Goal: Task Accomplishment & Management: Manage account settings

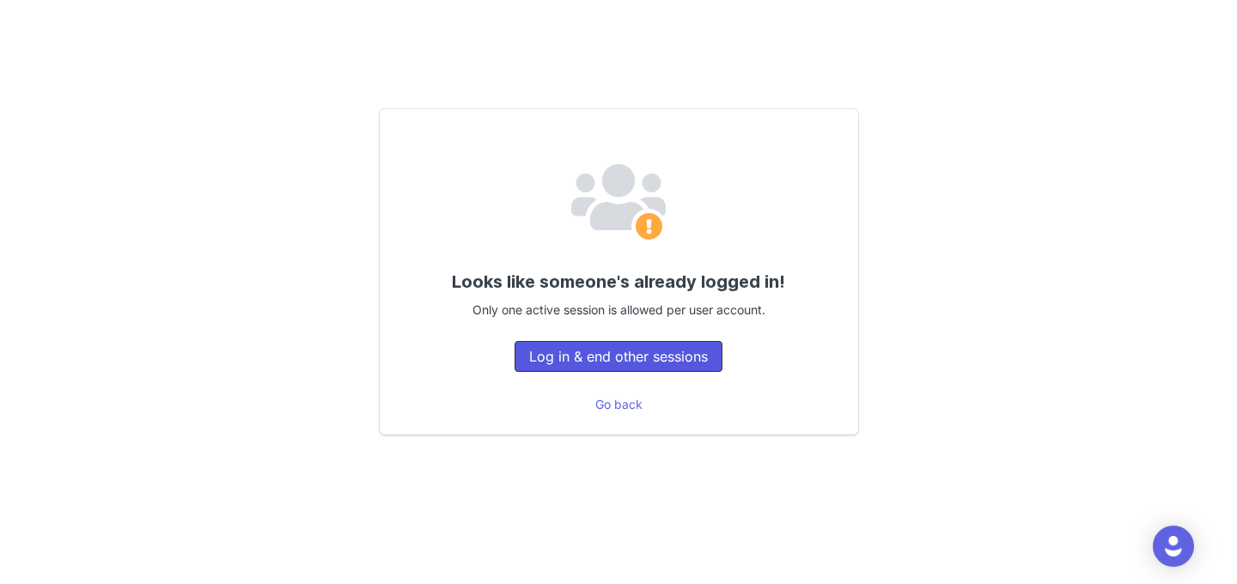
click at [642, 343] on button "Log in & end other sessions" at bounding box center [619, 356] width 208 height 31
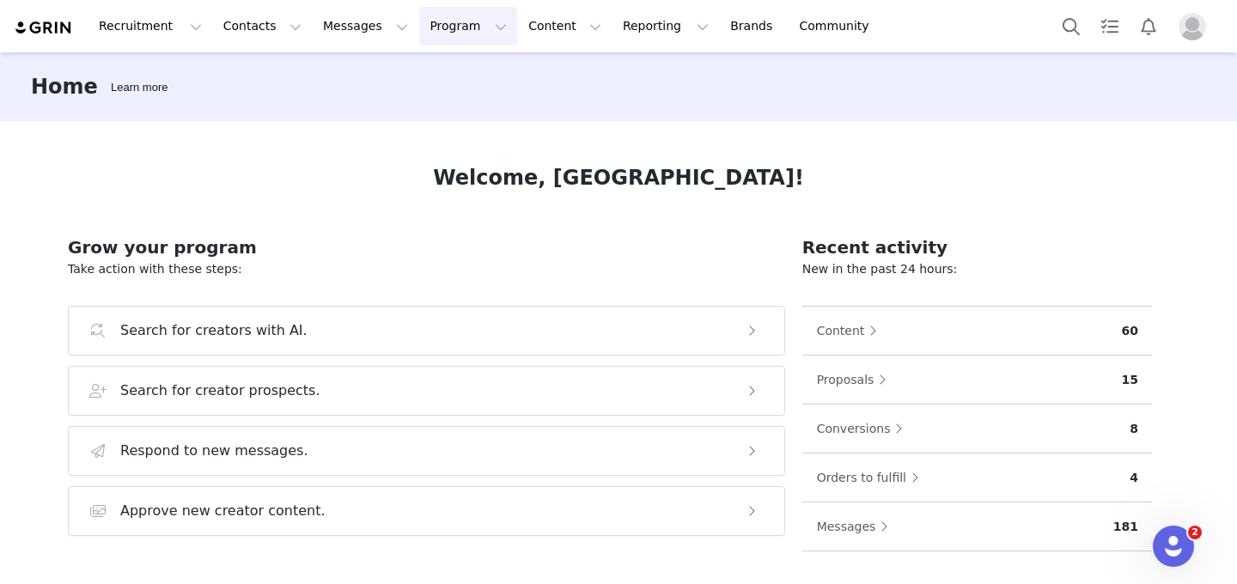
click at [462, 24] on button "Program Program" at bounding box center [468, 26] width 98 height 39
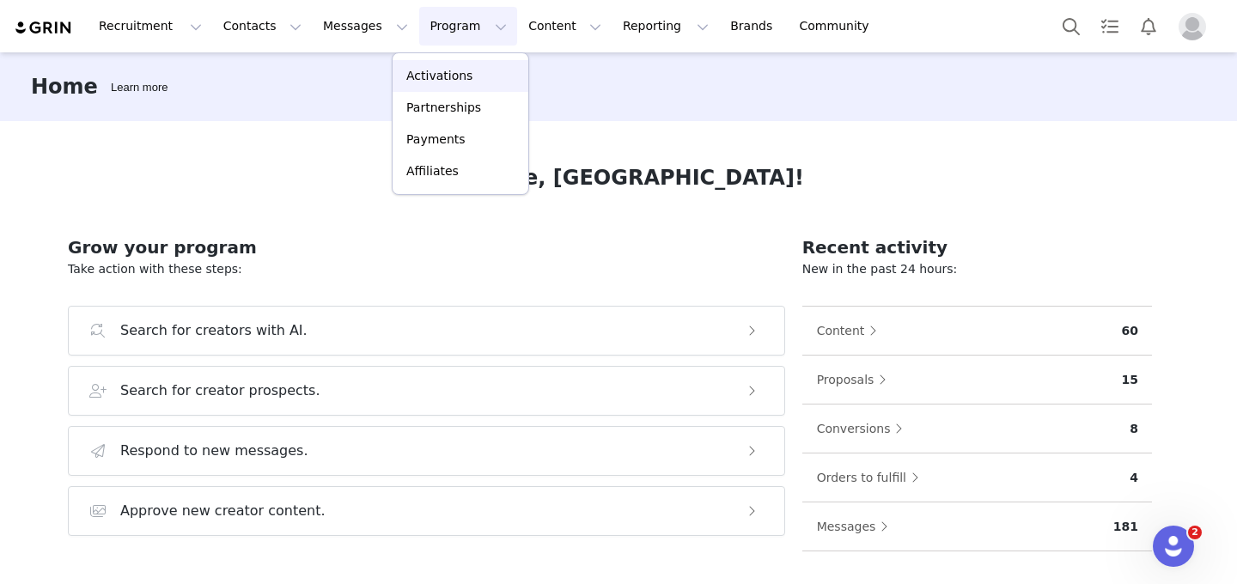
click at [453, 84] on p "Activations" at bounding box center [439, 76] width 66 height 18
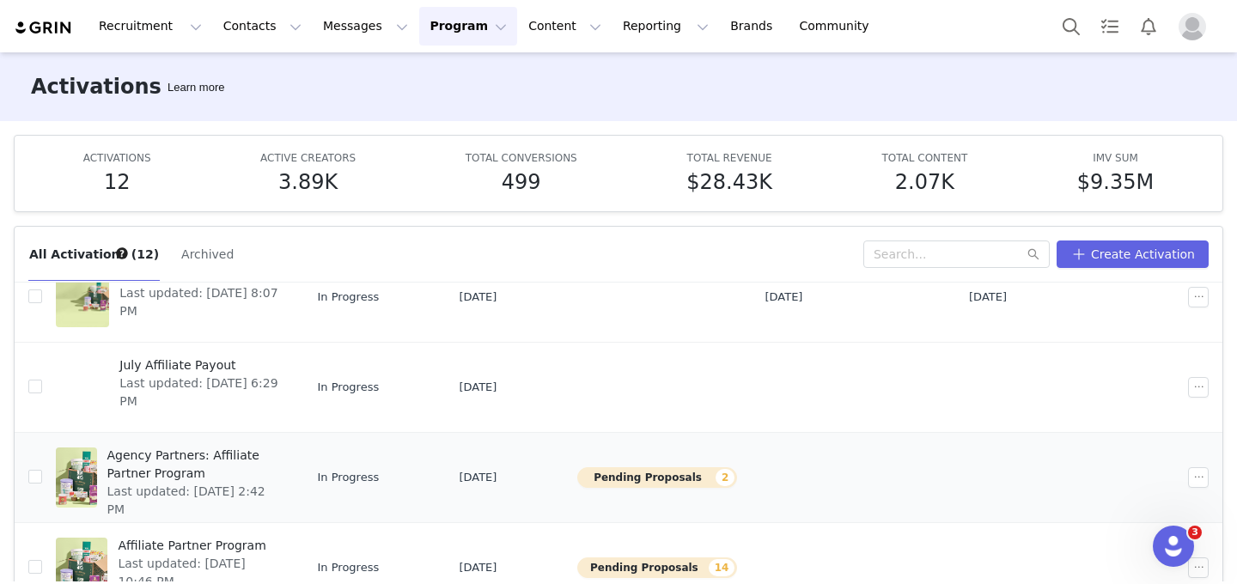
scroll to position [401, 0]
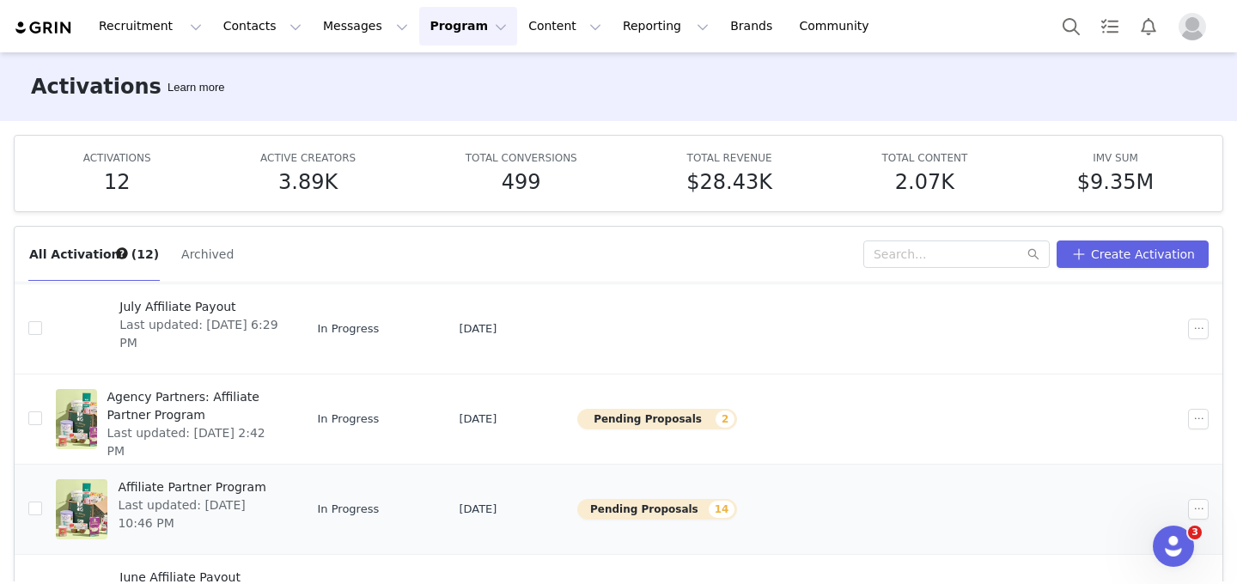
click at [255, 490] on span "Affiliate Partner Program" at bounding box center [199, 488] width 162 height 18
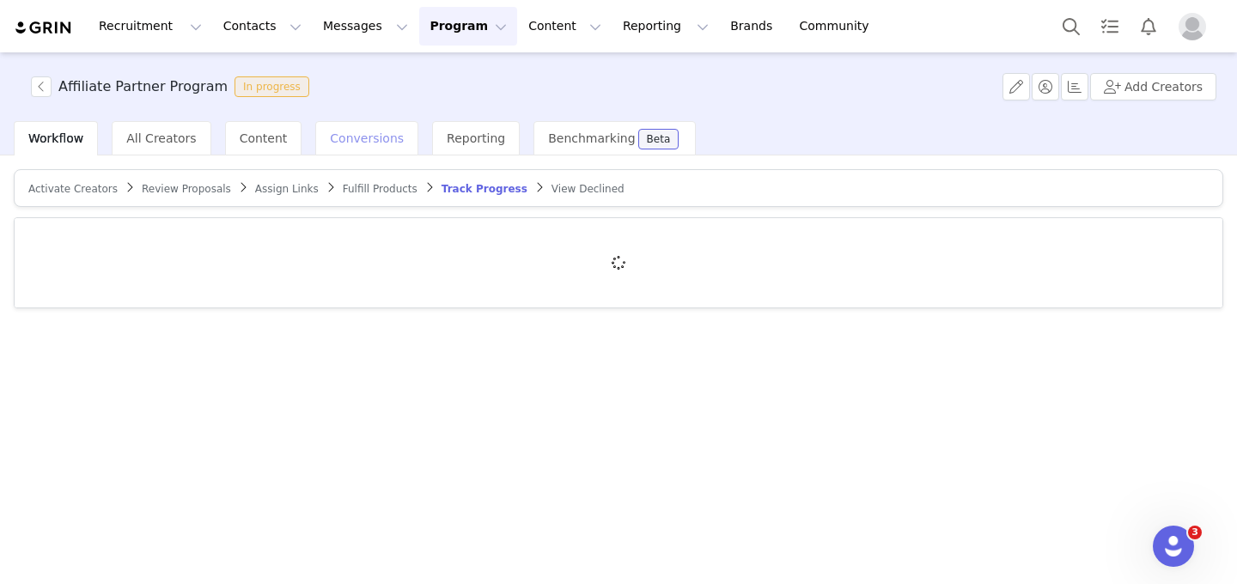
click at [347, 144] on span "Conversions" at bounding box center [367, 138] width 74 height 14
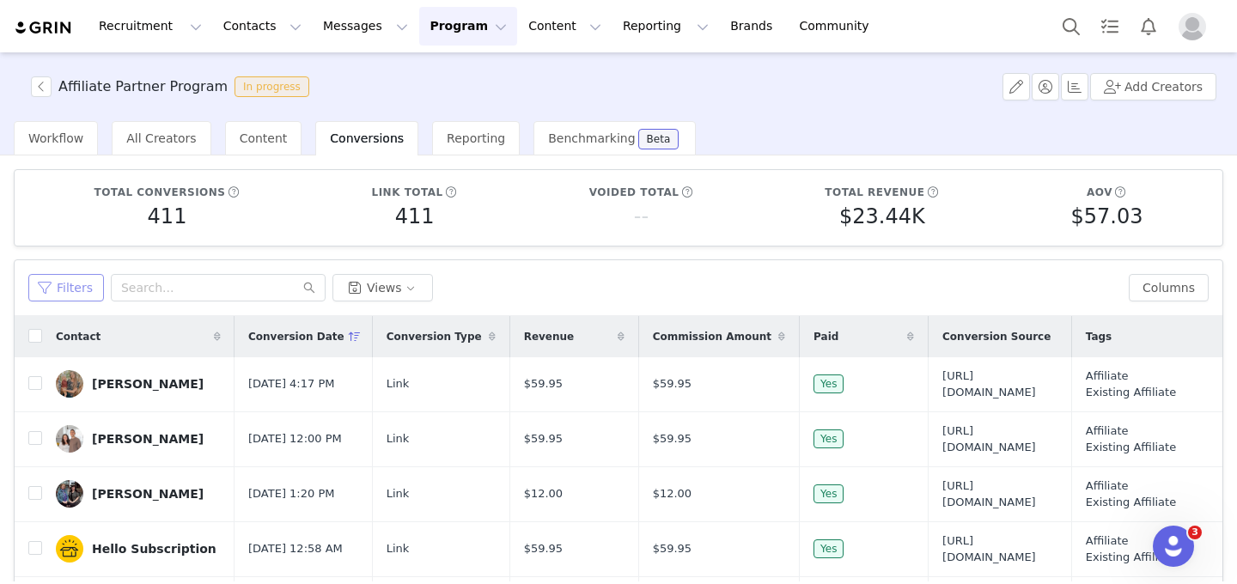
click at [79, 293] on button "Filters" at bounding box center [66, 287] width 76 height 27
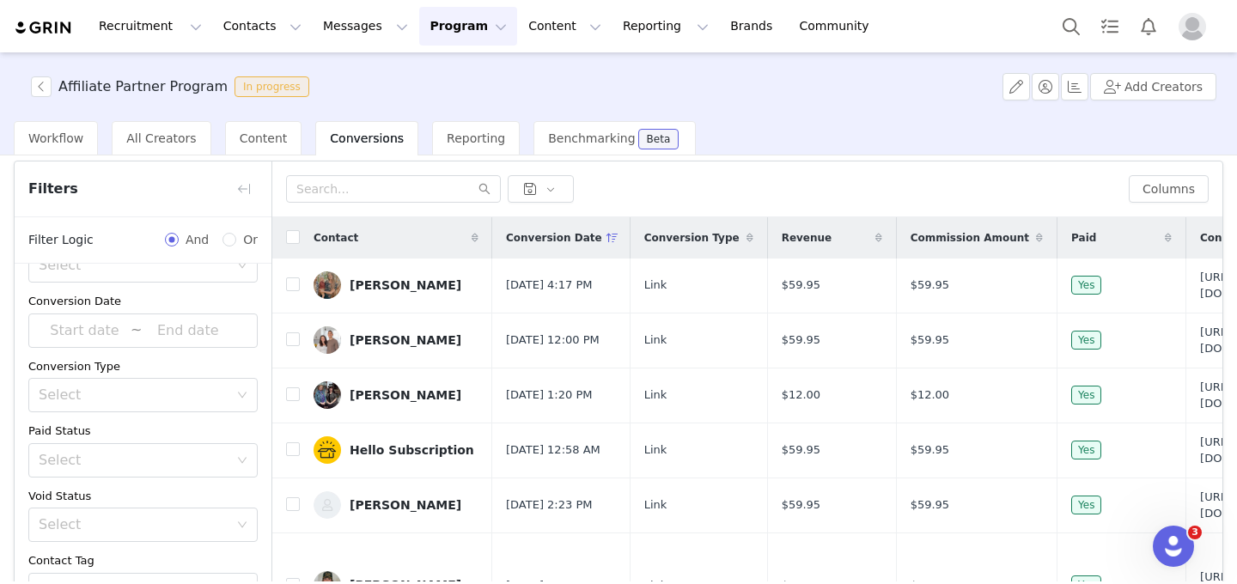
scroll to position [44, 0]
click at [159, 317] on div "Conversion Date ~" at bounding box center [142, 325] width 229 height 55
click at [160, 326] on input at bounding box center [188, 336] width 92 height 22
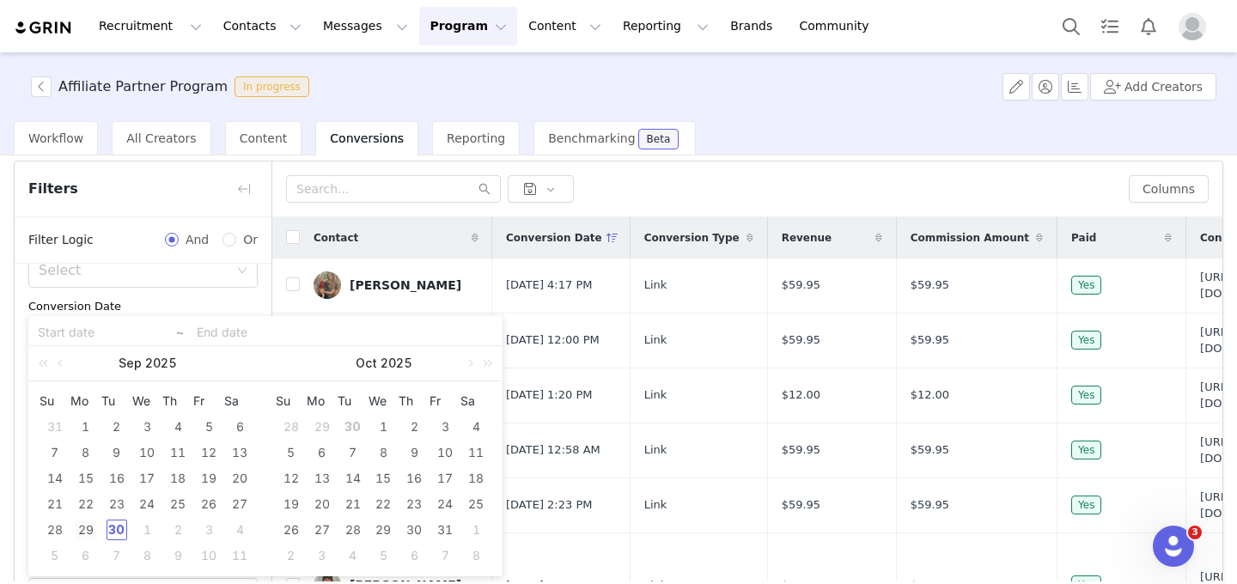
click at [90, 530] on div "29" at bounding box center [86, 530] width 21 height 21
type input "2025-09-29"
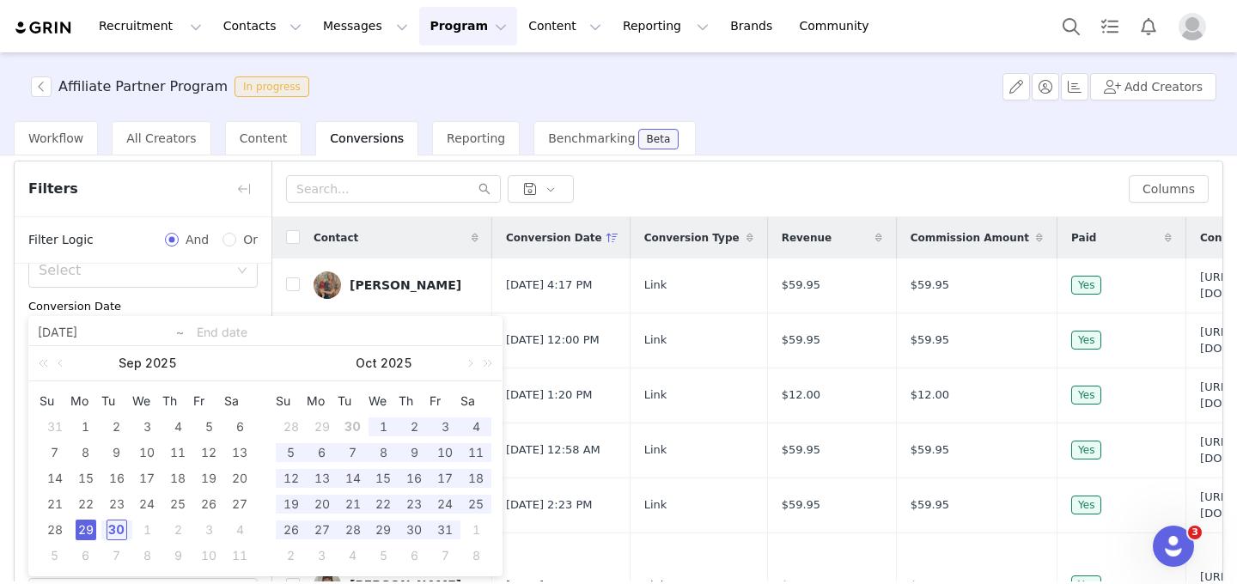
click at [90, 530] on div "29" at bounding box center [86, 530] width 21 height 21
type input "2025-09-29"
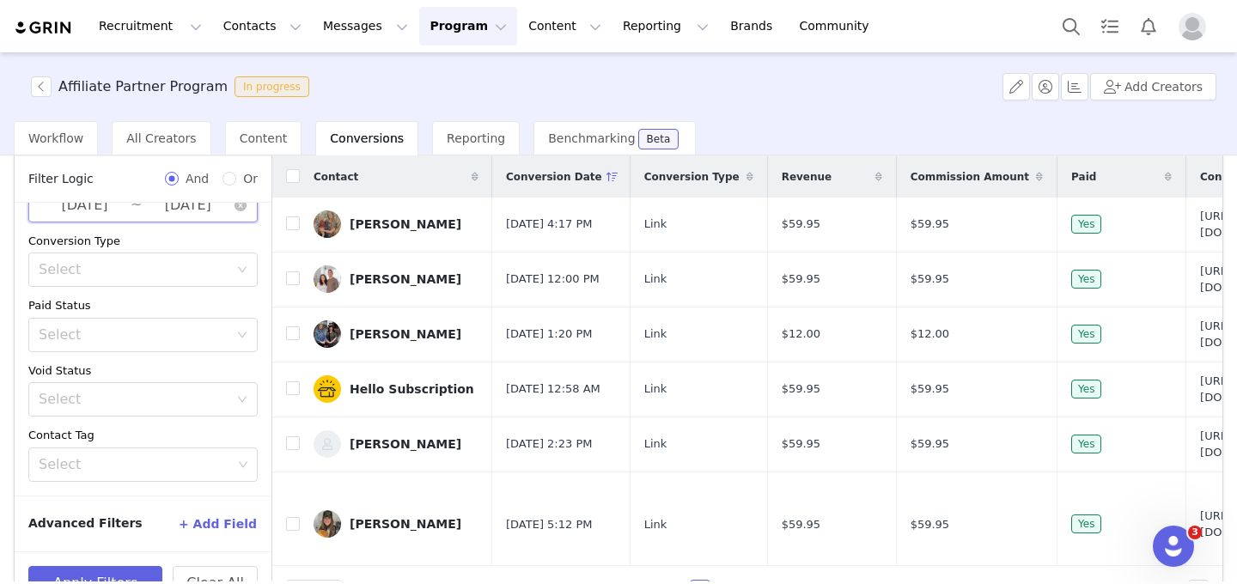
scroll to position [206, 0]
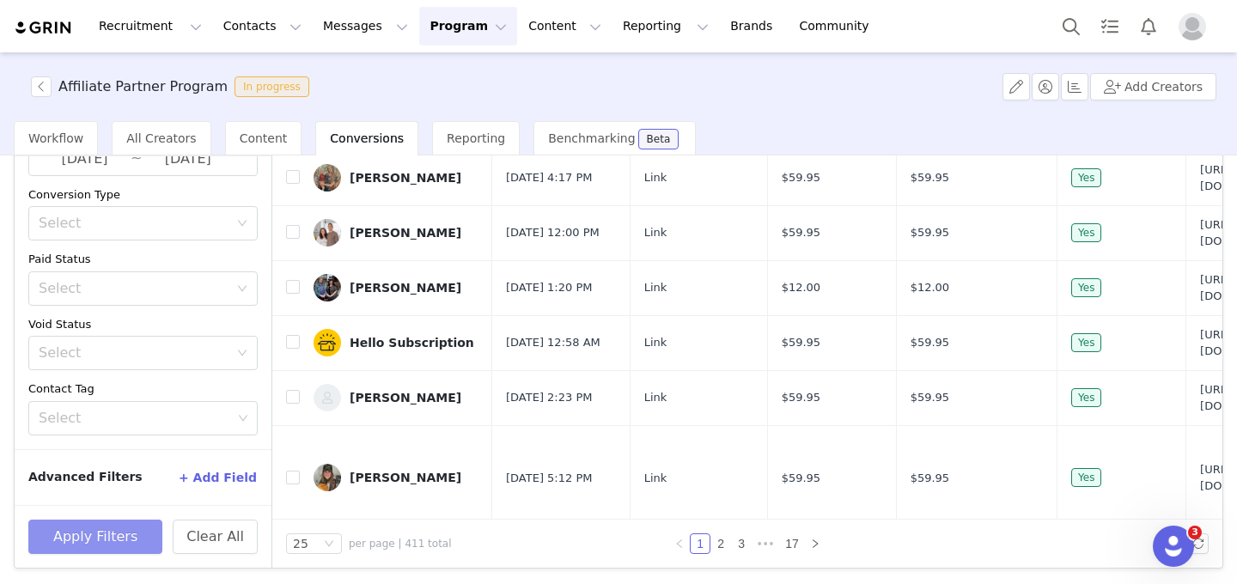
click at [146, 523] on button "Apply Filters" at bounding box center [95, 537] width 134 height 34
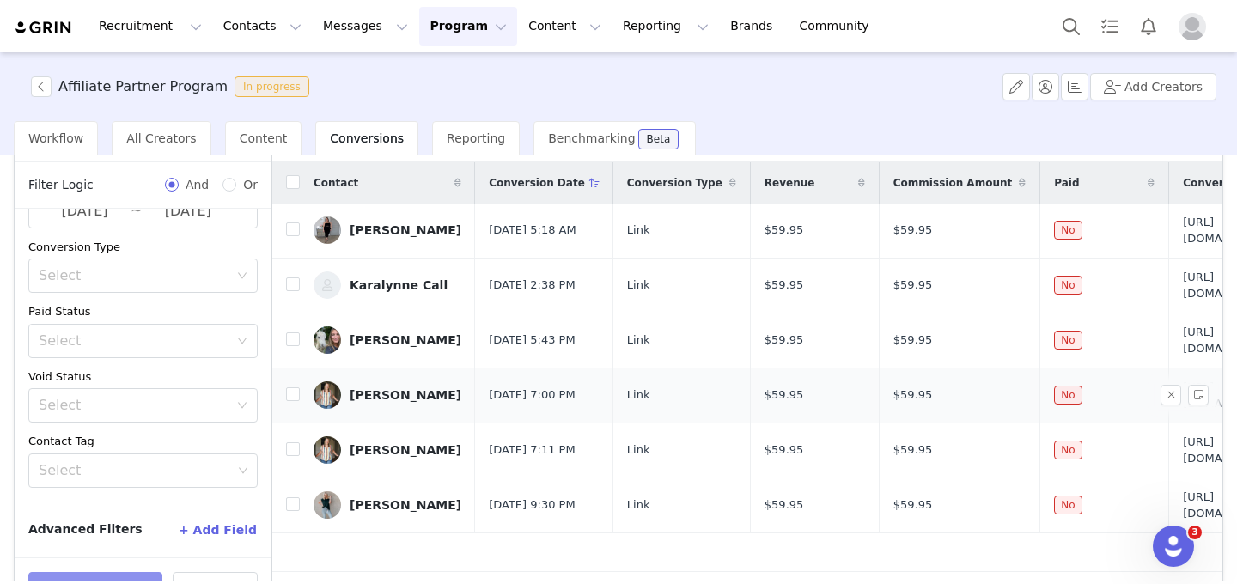
scroll to position [159, 0]
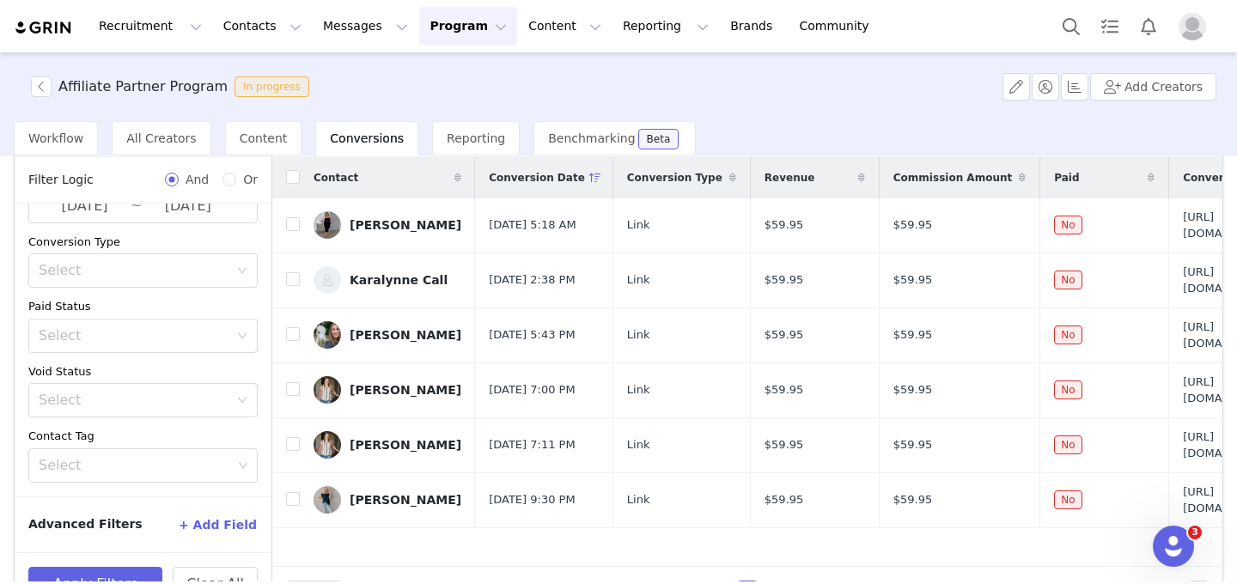
click at [444, 30] on button "Program Program" at bounding box center [468, 26] width 98 height 39
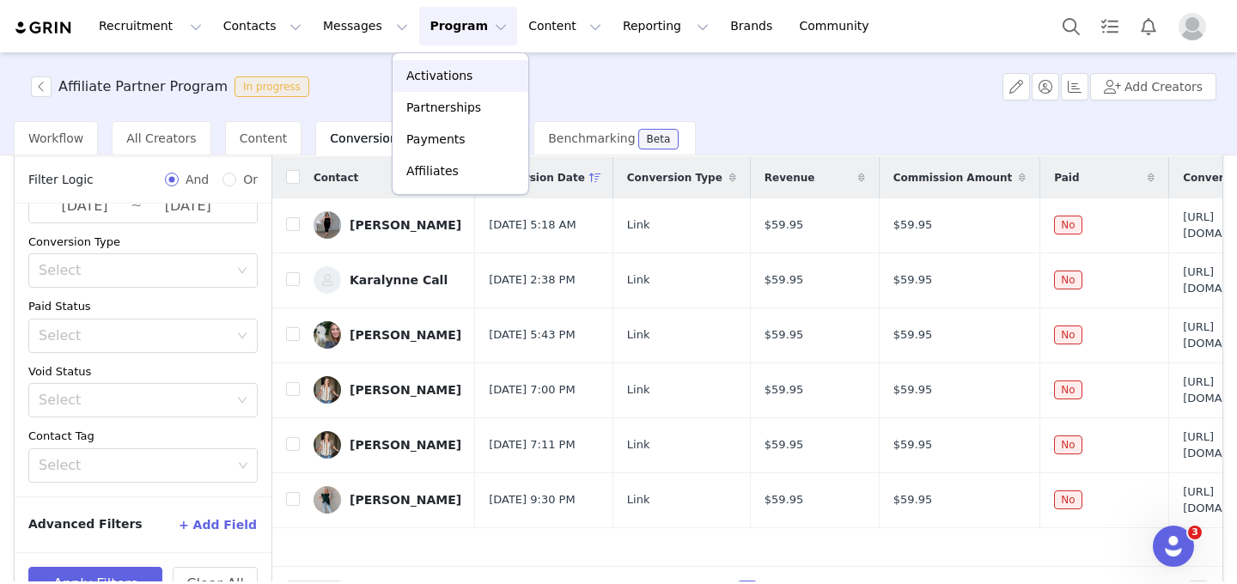
click at [448, 80] on p "Activations" at bounding box center [439, 76] width 66 height 18
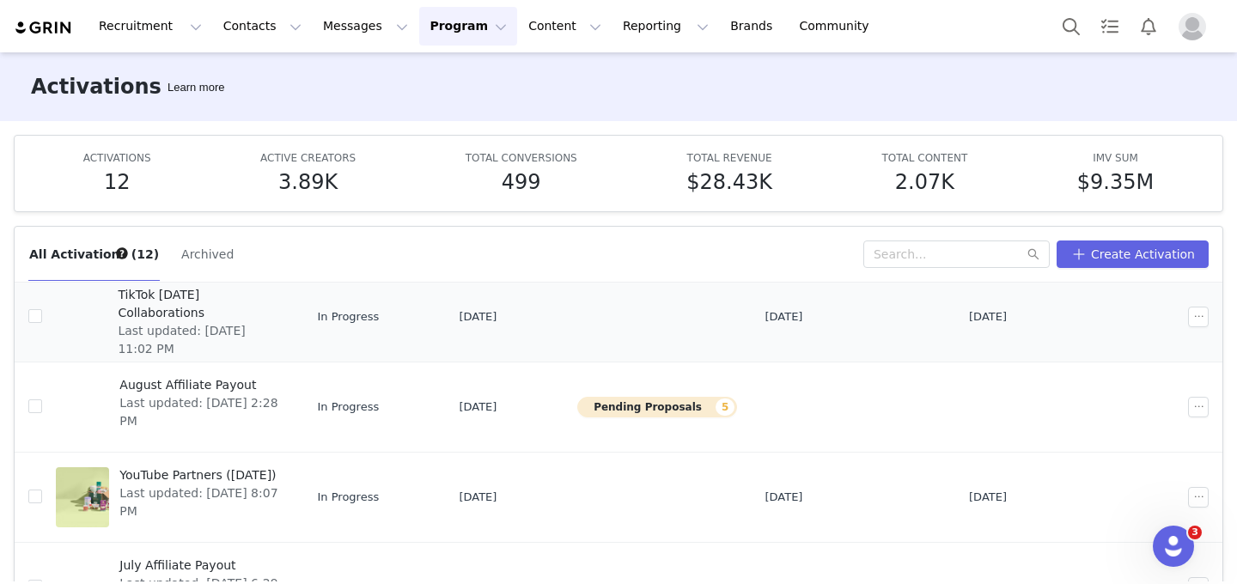
scroll to position [247, 0]
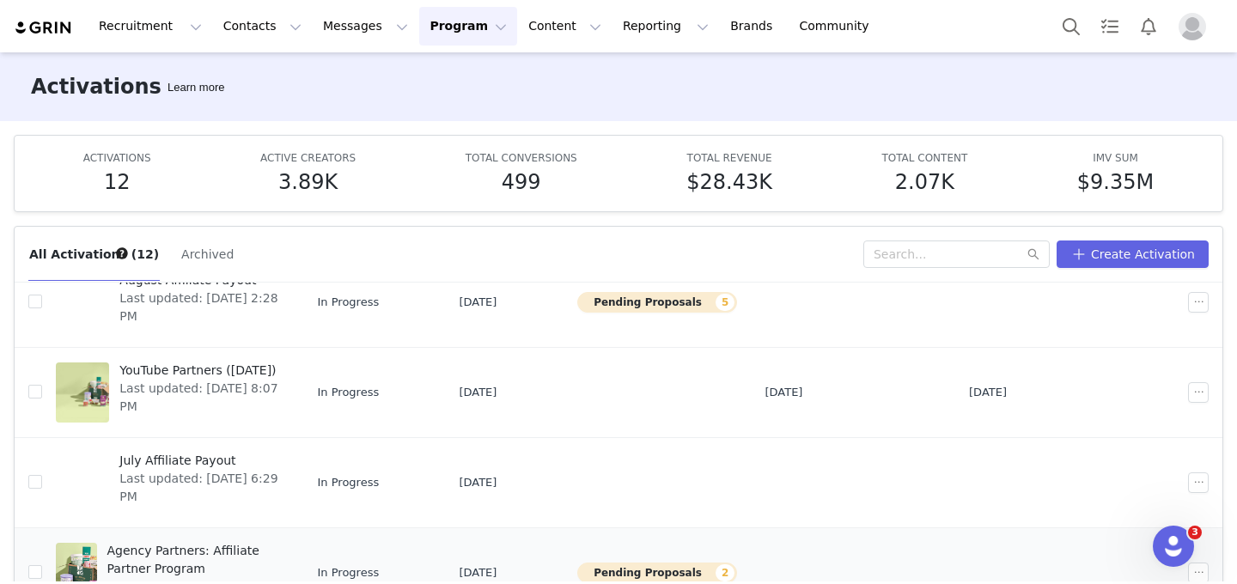
click at [234, 548] on span "Agency Partners: Affiliate Partner Program" at bounding box center [193, 560] width 173 height 36
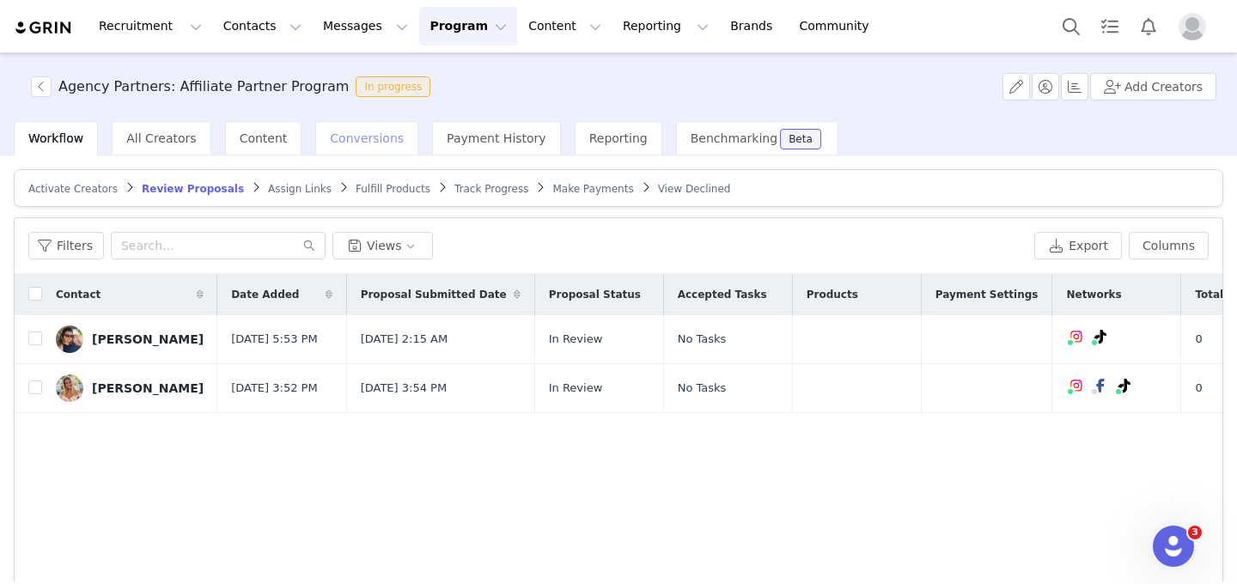
click at [374, 138] on span "Conversions" at bounding box center [367, 138] width 74 height 14
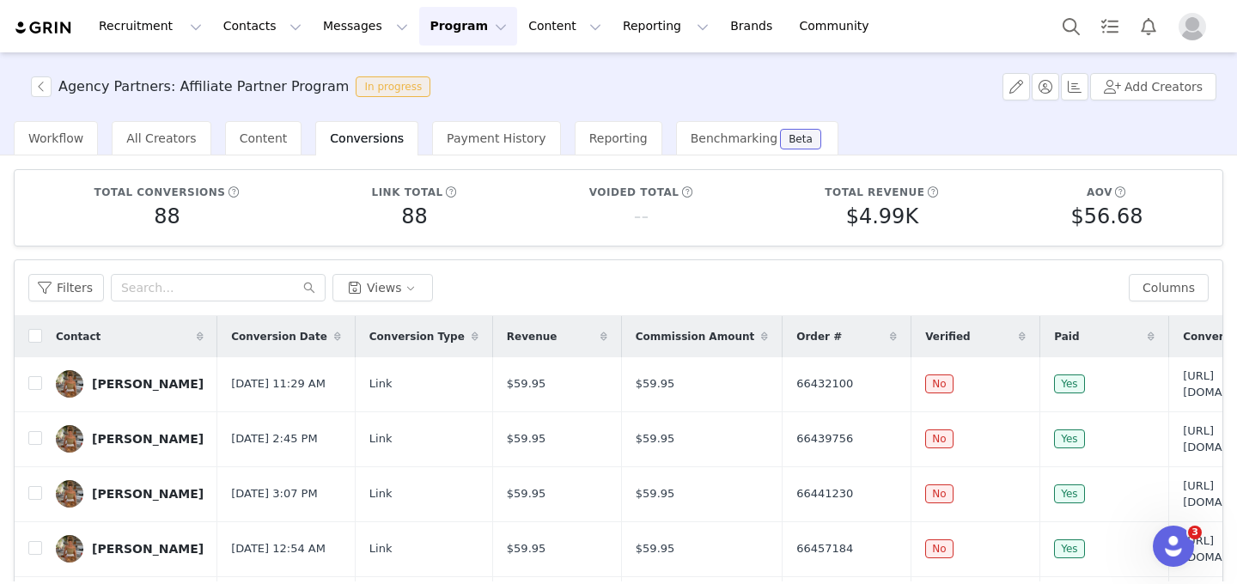
click at [458, 22] on button "Program Program" at bounding box center [468, 26] width 98 height 39
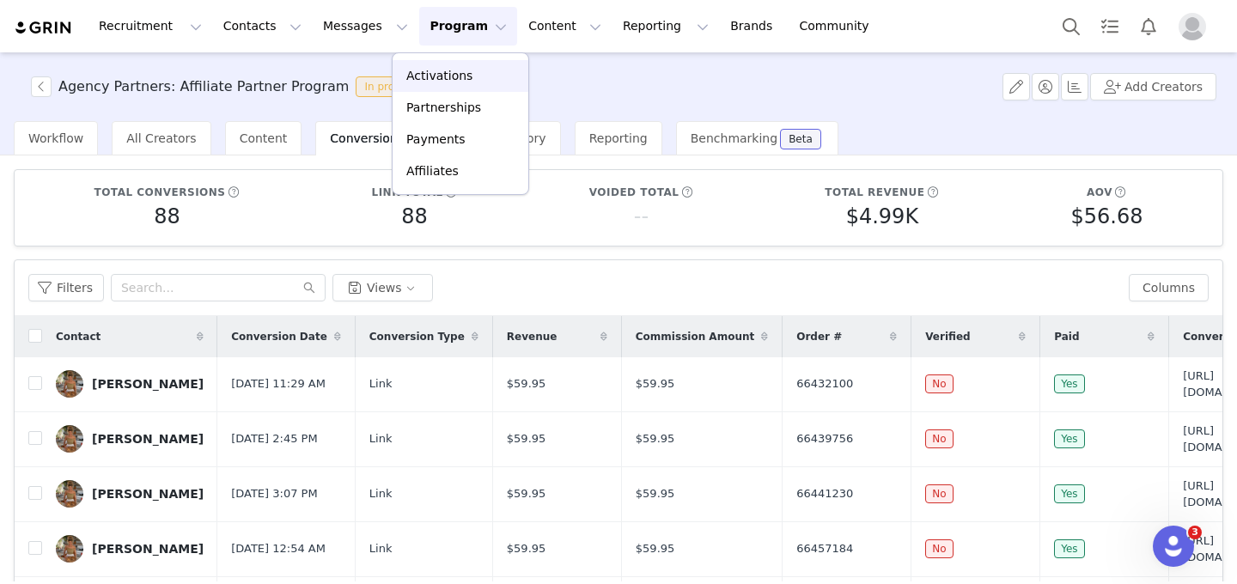
click at [458, 66] on link "Activations" at bounding box center [461, 76] width 136 height 32
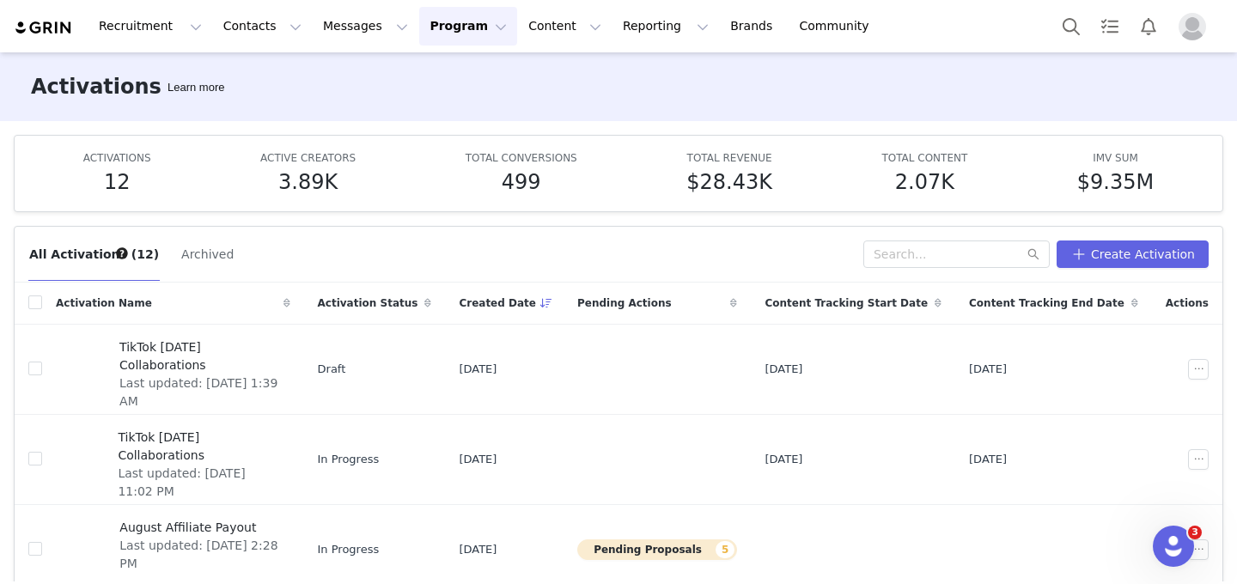
click at [424, 31] on button "Program Program" at bounding box center [468, 26] width 98 height 39
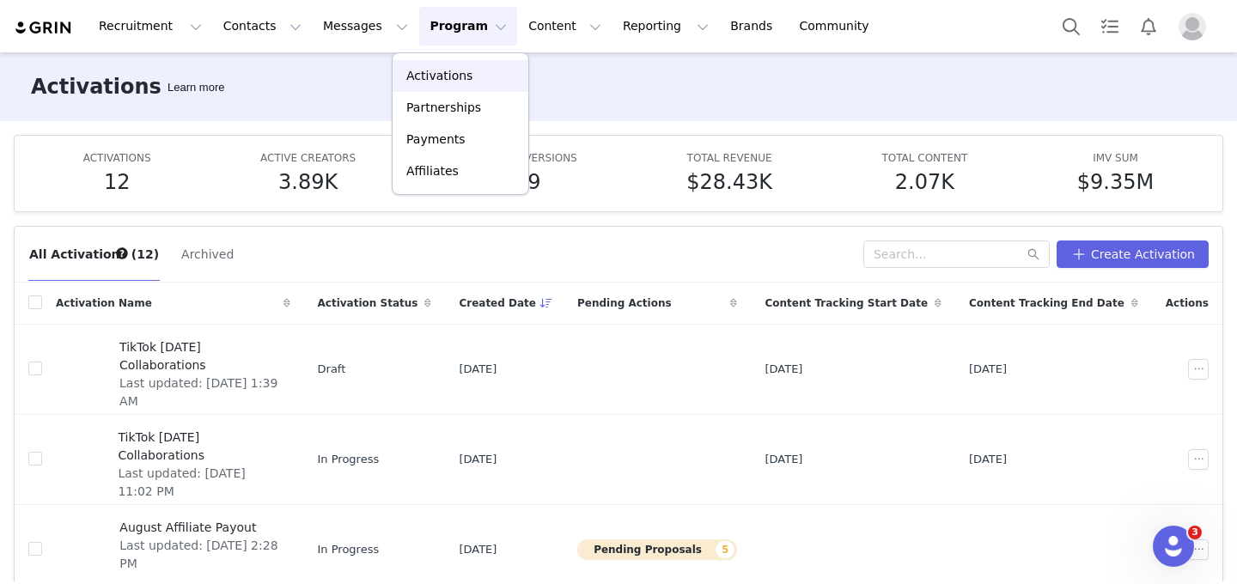
click at [430, 78] on p "Activations" at bounding box center [439, 76] width 66 height 18
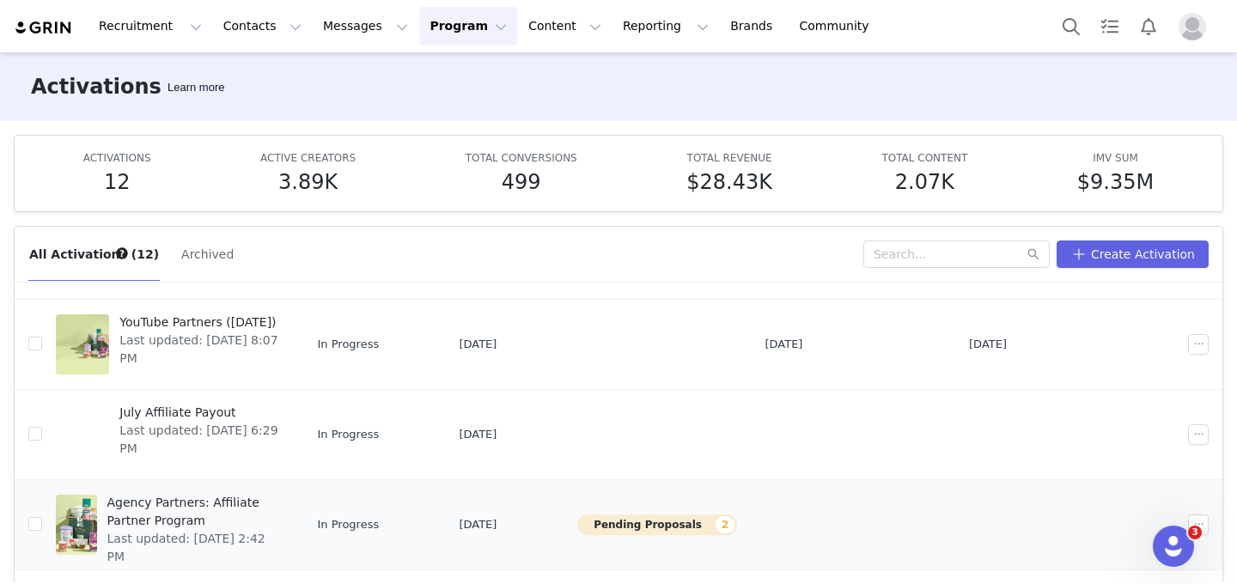
scroll to position [422, 0]
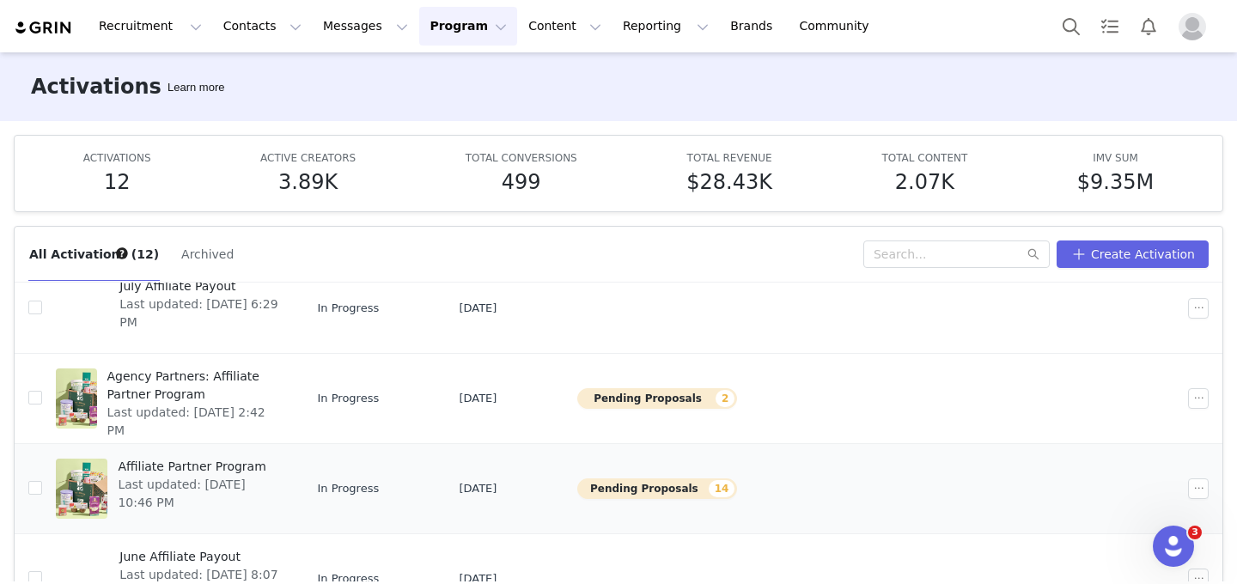
click at [249, 473] on span "Affiliate Partner Program" at bounding box center [199, 467] width 162 height 18
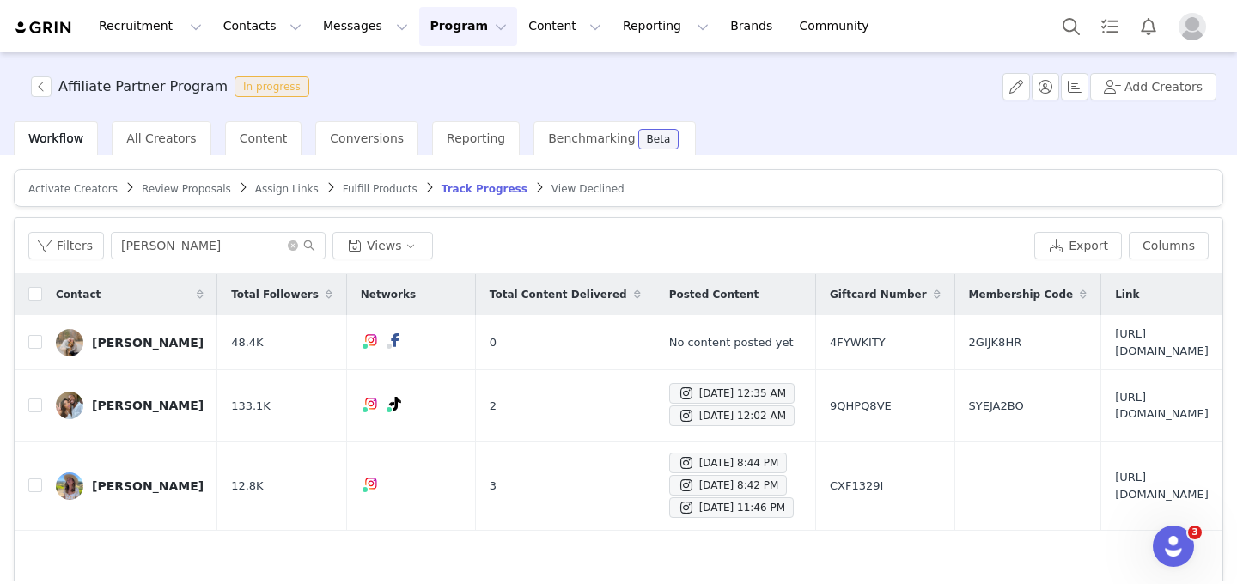
click at [198, 192] on span "Review Proposals" at bounding box center [186, 189] width 89 height 12
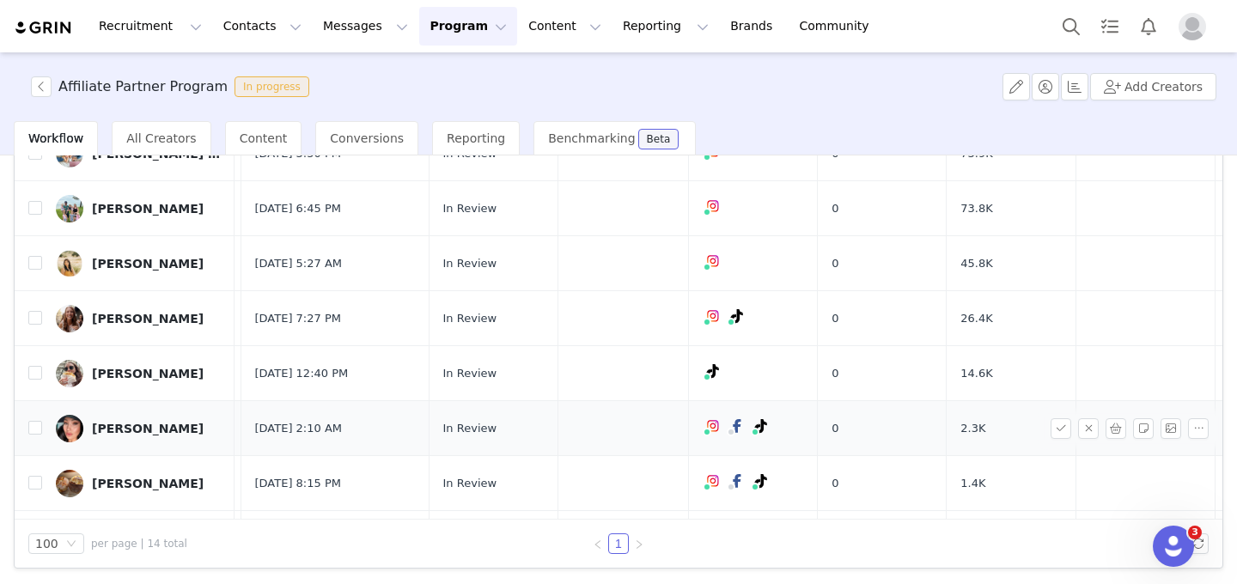
scroll to position [135, 0]
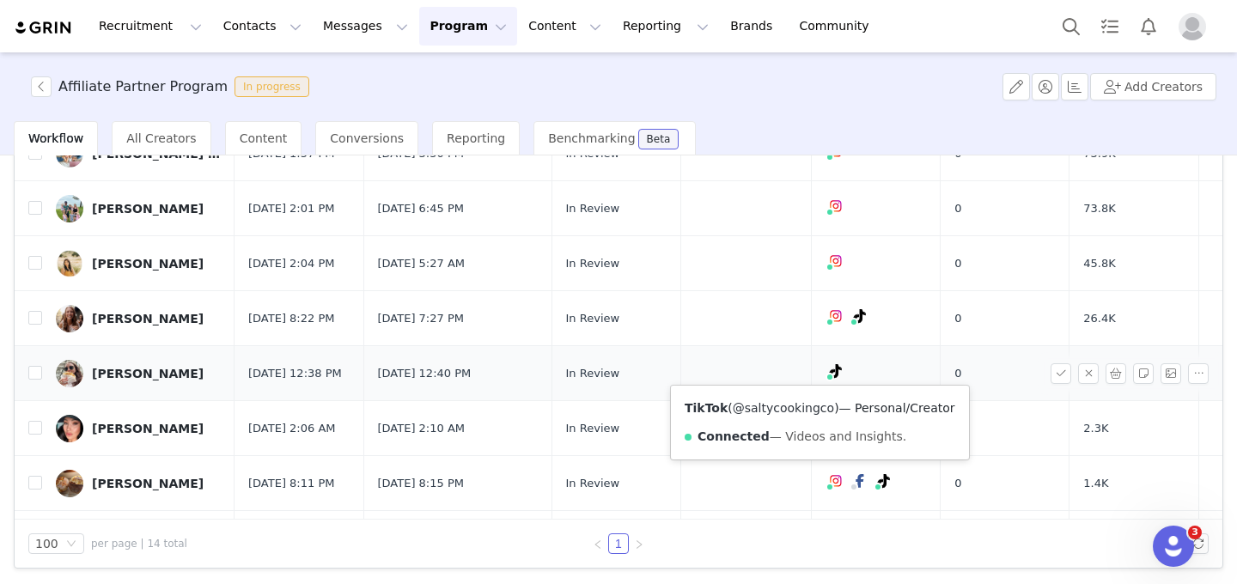
click at [808, 407] on link "@saltycookingco" at bounding box center [783, 408] width 101 height 14
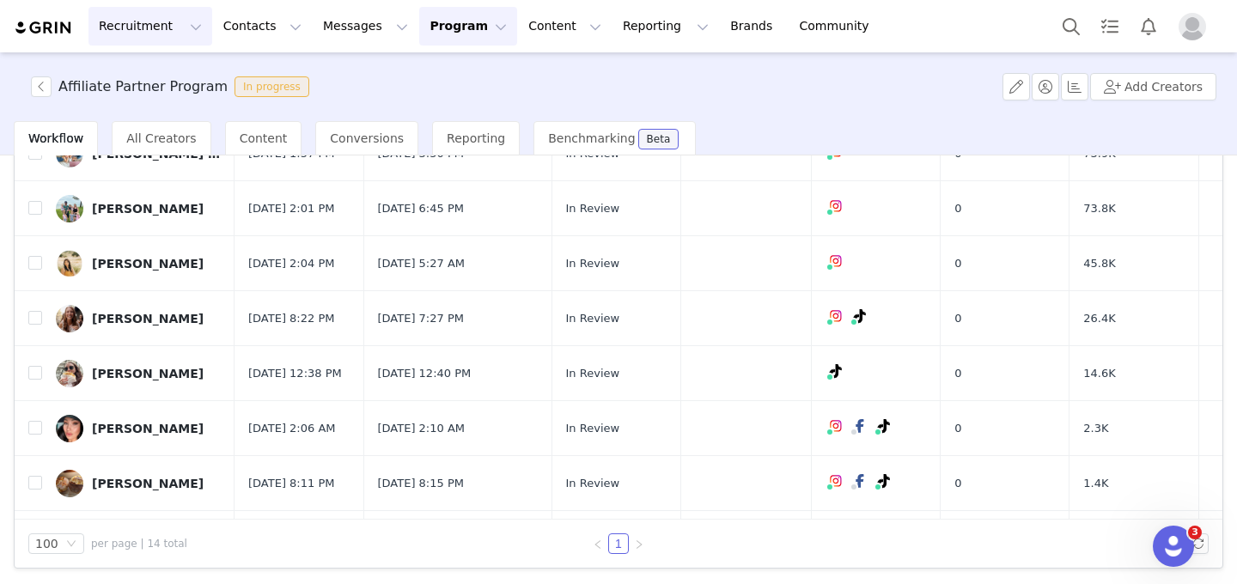
click at [172, 30] on button "Recruitment Recruitment" at bounding box center [150, 26] width 124 height 39
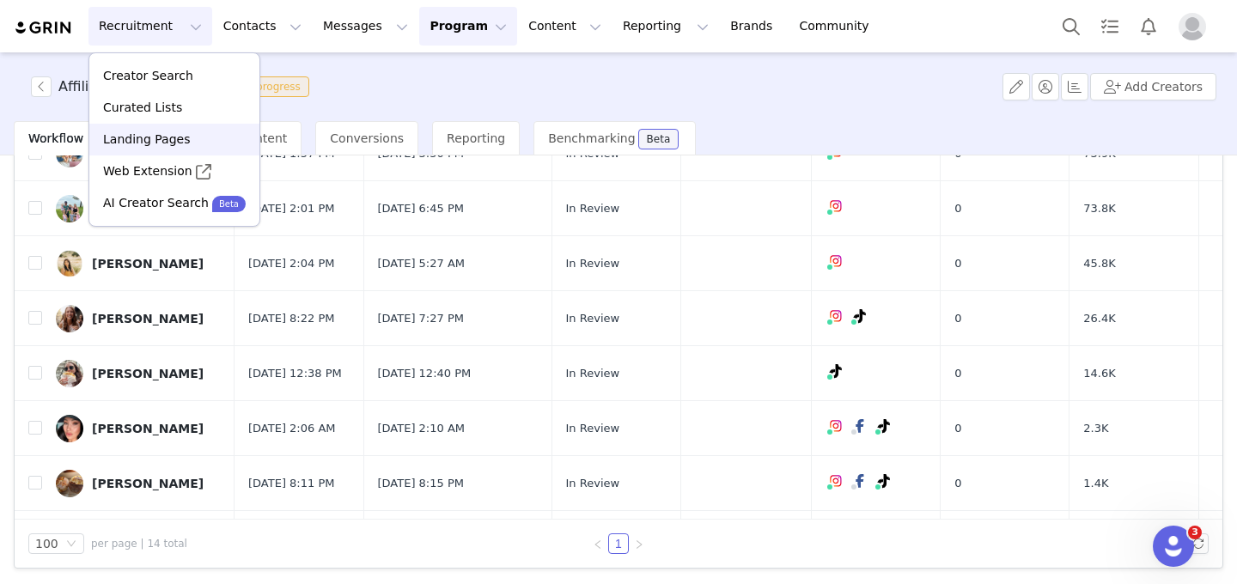
click at [169, 148] on p "Landing Pages" at bounding box center [146, 140] width 87 height 18
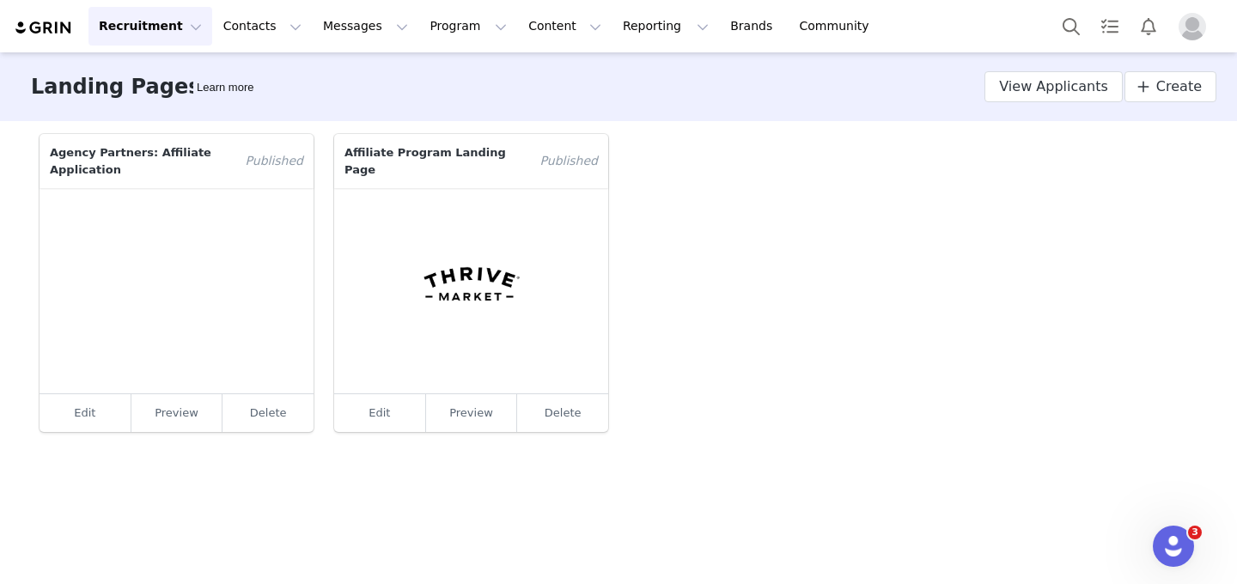
click at [396, 400] on link "Edit" at bounding box center [380, 413] width 92 height 38
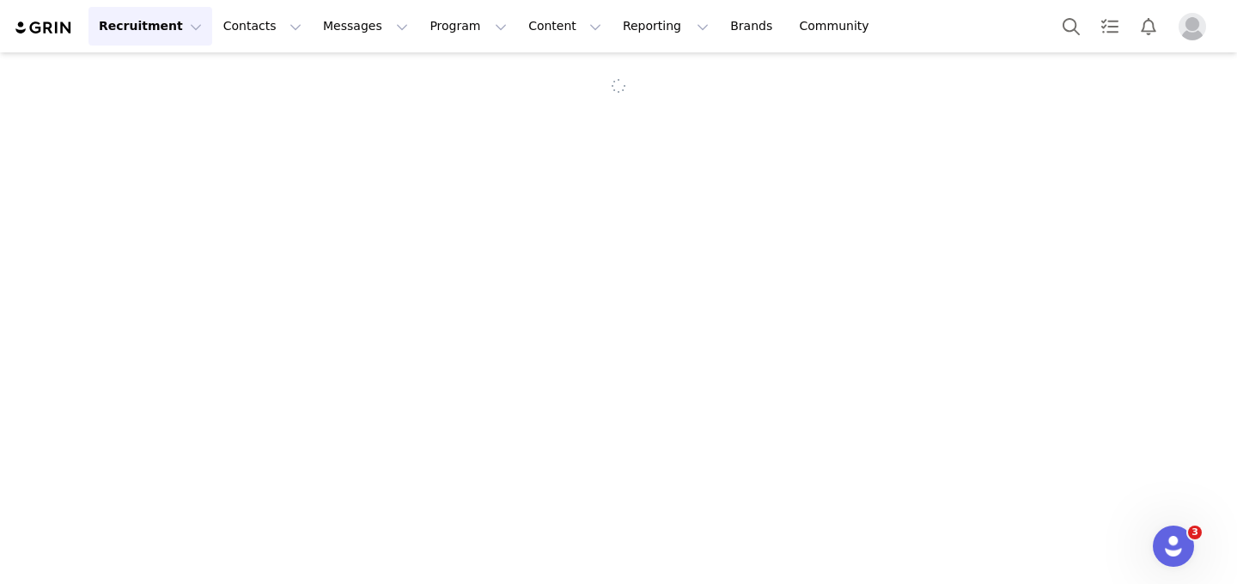
select select "0d26b5ea-ba51-4624-a429-05024280f073"
select select "70149d77-241b-47db-9a29-181d563f676e"
type input "Affiliate Program Landing Page"
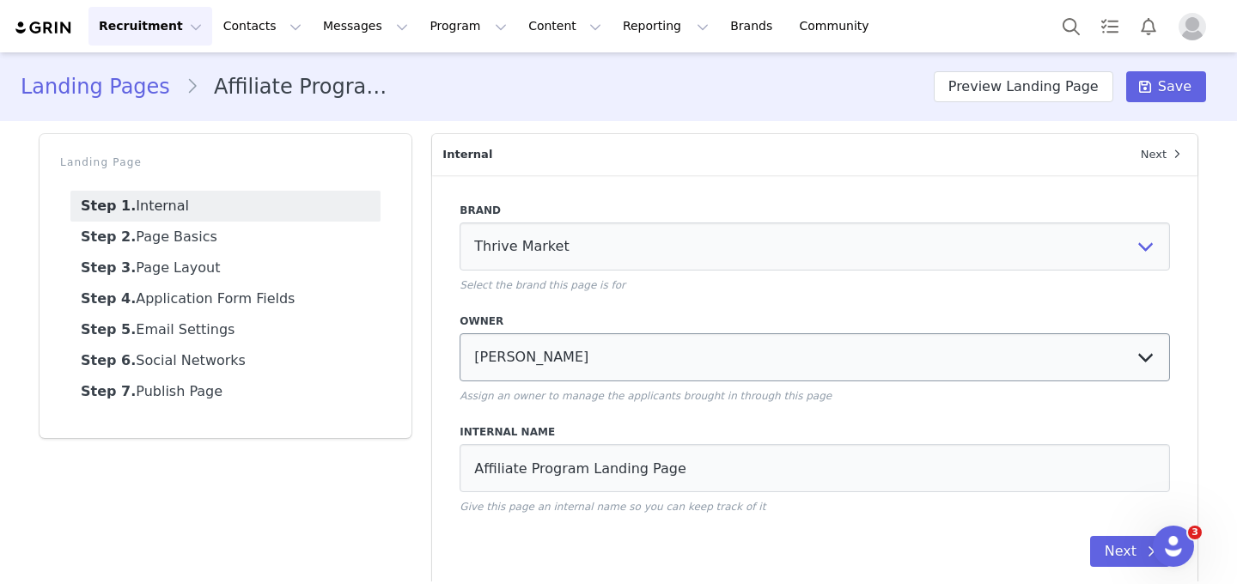
select select "16747078-3b4b-4509-a227-0cf75fec6444"
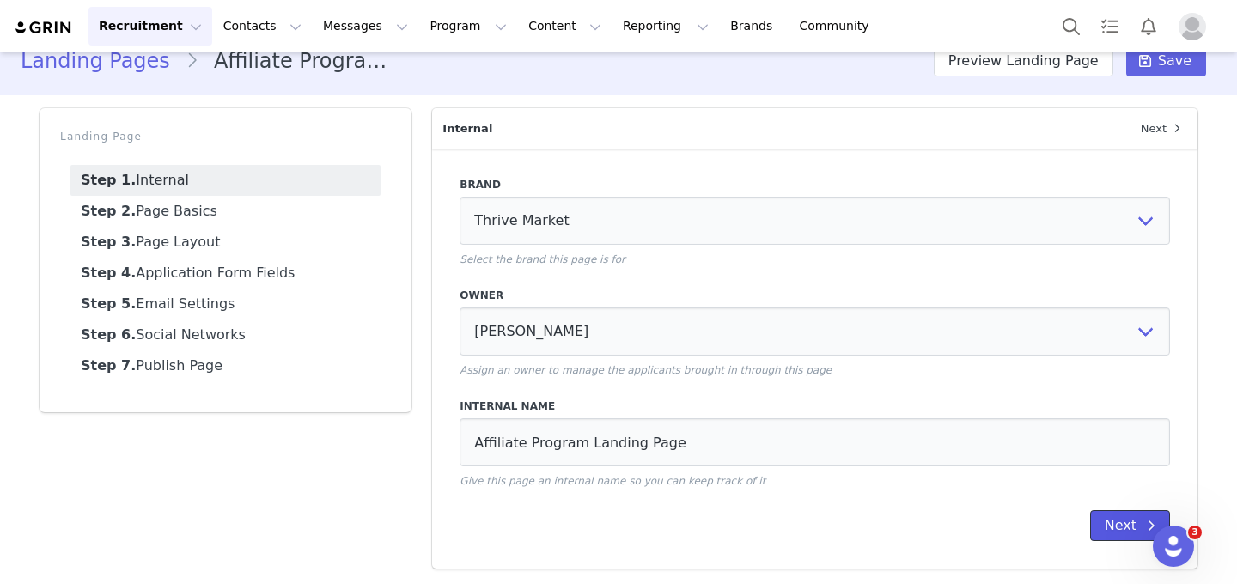
click at [1126, 526] on button "Next" at bounding box center [1130, 525] width 80 height 31
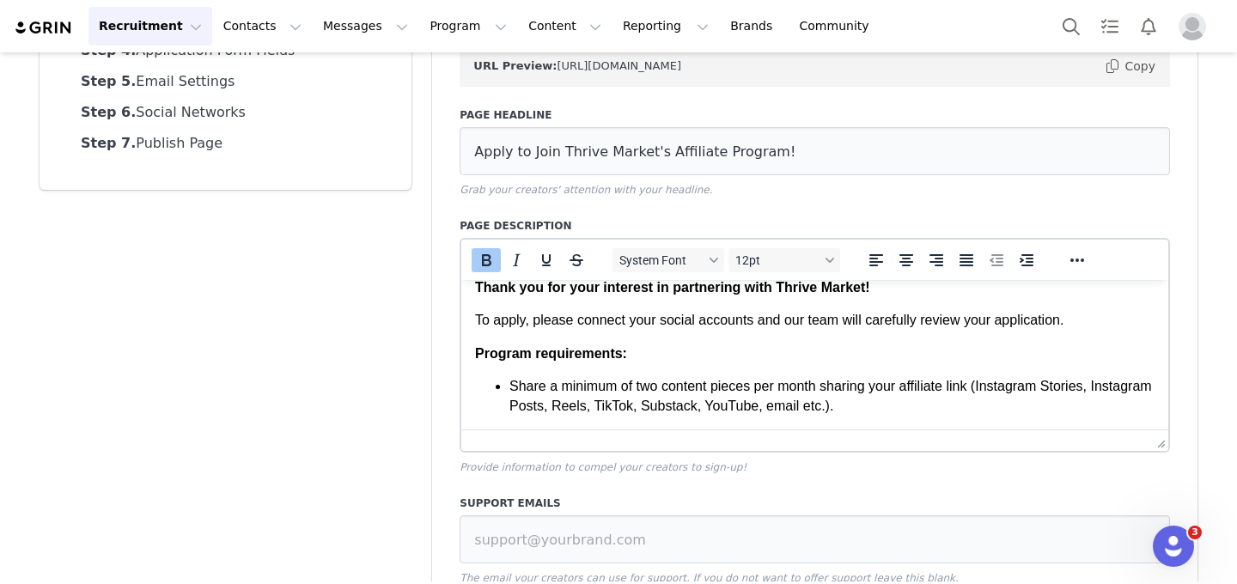
scroll to position [0, 0]
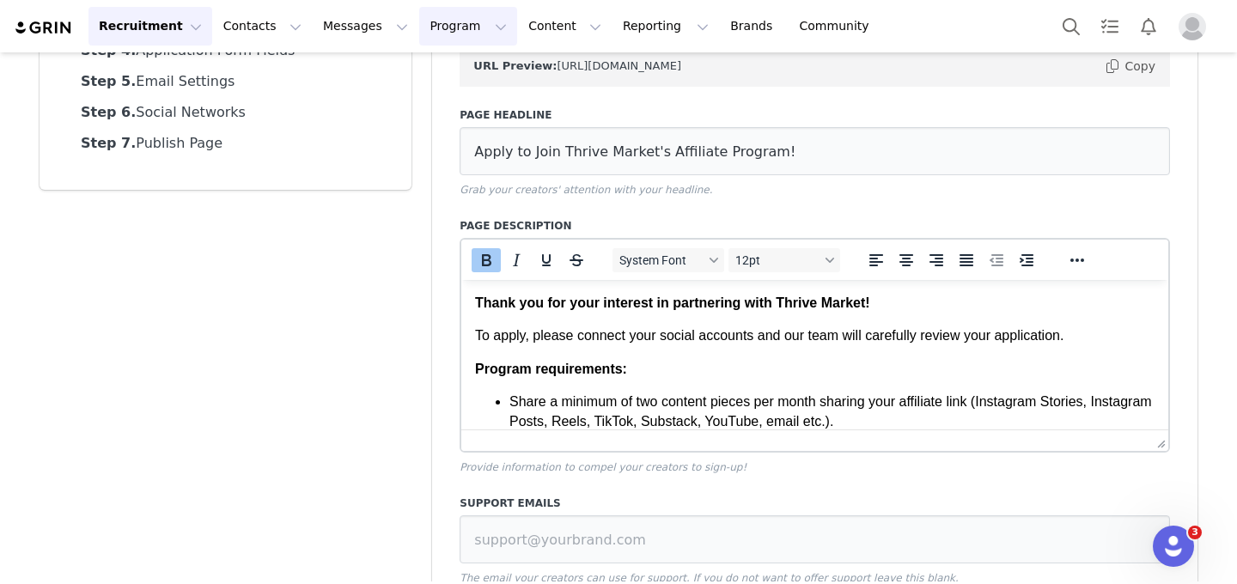
click at [425, 37] on button "Program Program" at bounding box center [468, 26] width 98 height 39
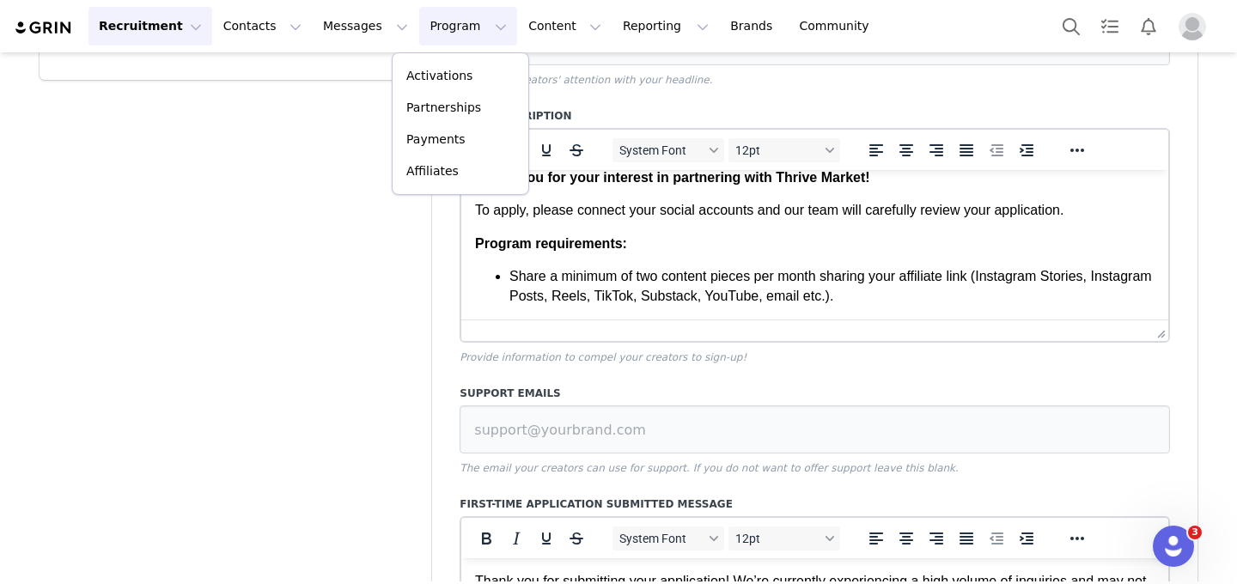
scroll to position [567, 0]
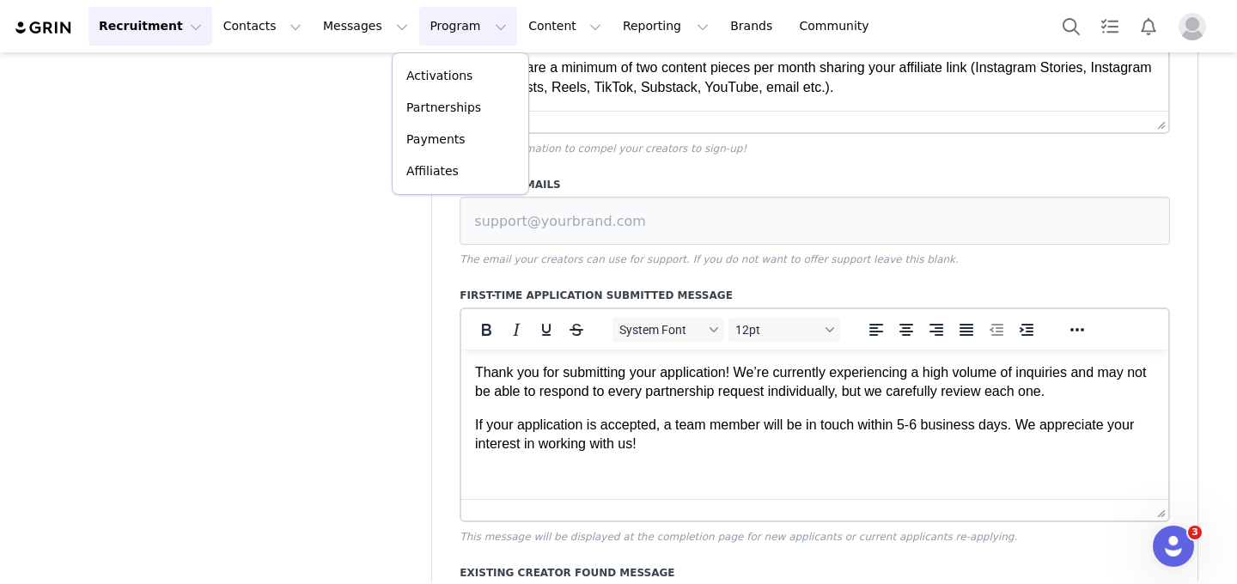
click at [1047, 435] on p "If your application is accepted, a team member will be in touch within 5-6 busi…" at bounding box center [815, 435] width 680 height 39
